Goal: Task Accomplishment & Management: Complete application form

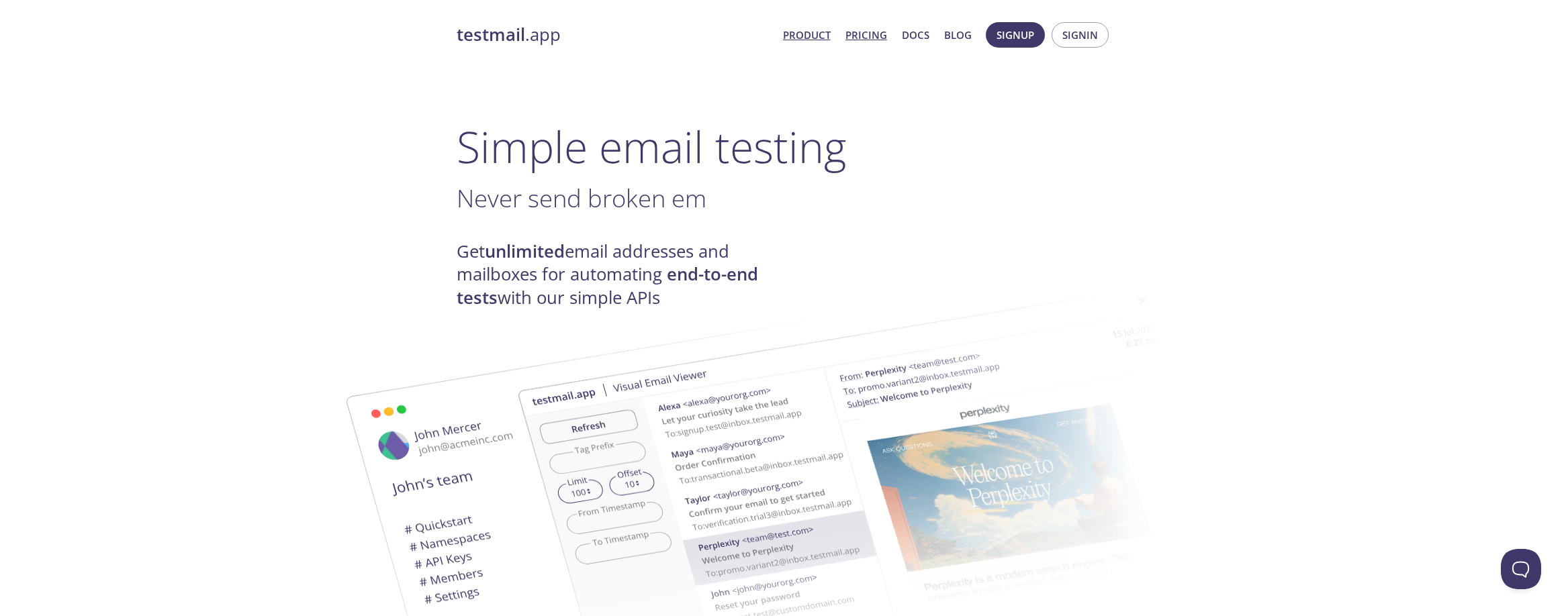
click at [869, 32] on link "Pricing" at bounding box center [866, 34] width 42 height 17
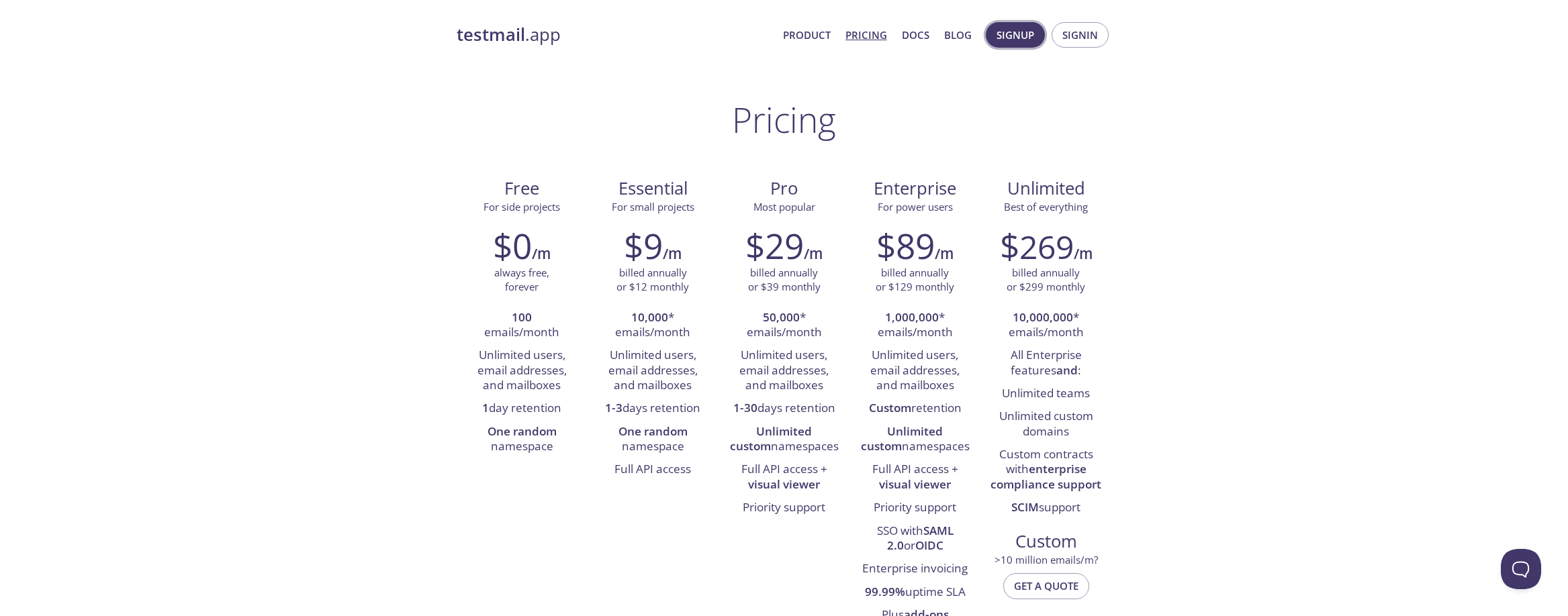
click at [1004, 28] on span "Signup" at bounding box center [1015, 34] width 37 height 17
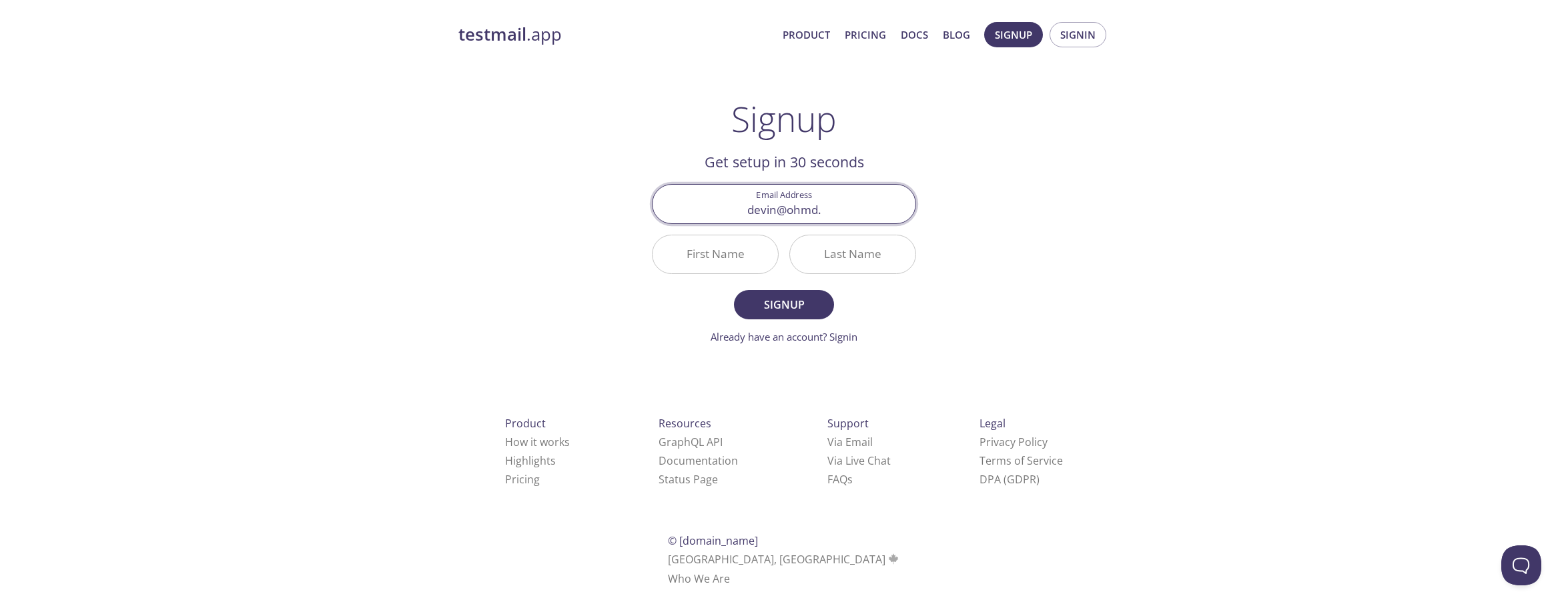
type input "devin@ohmd."
type input "O"
click at [847, 217] on input "devin@ohmd." at bounding box center [784, 203] width 263 height 38
type input "[EMAIL_ADDRESS][DOMAIN_NAME]"
type input "Devin"
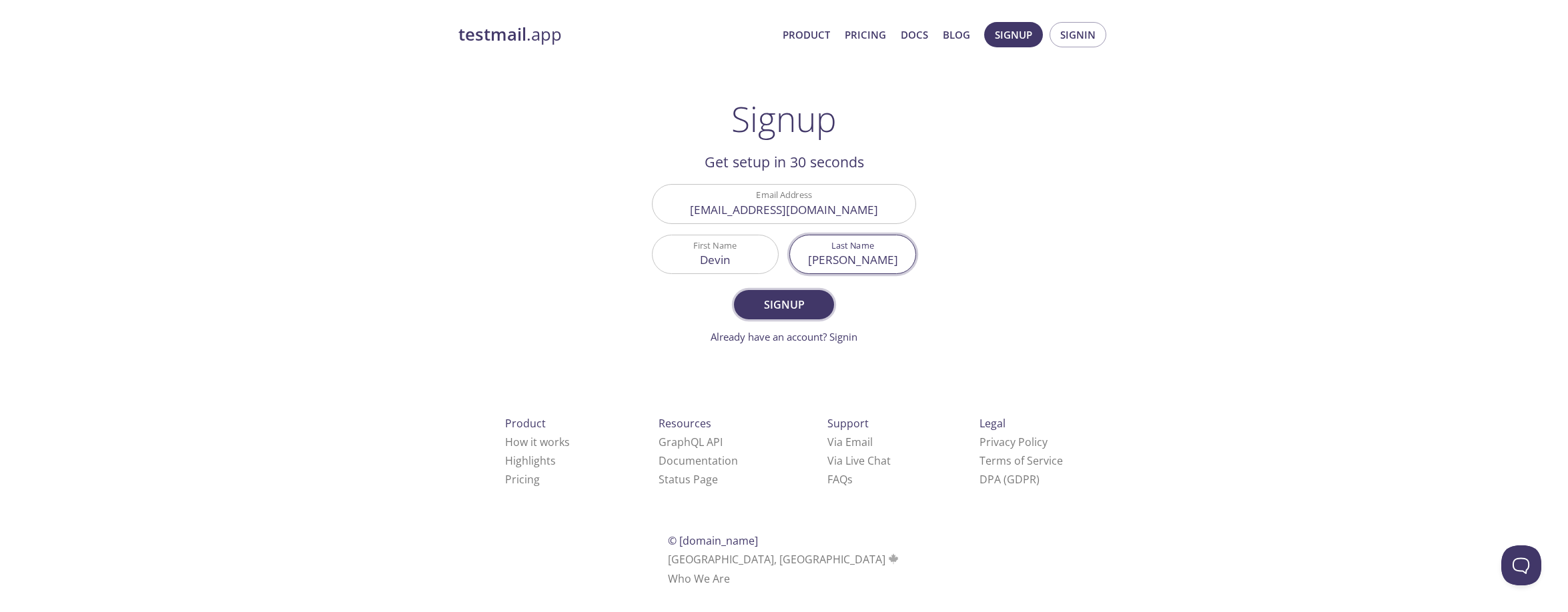
type input "[PERSON_NAME]"
click at [778, 303] on span "Signup" at bounding box center [784, 305] width 71 height 19
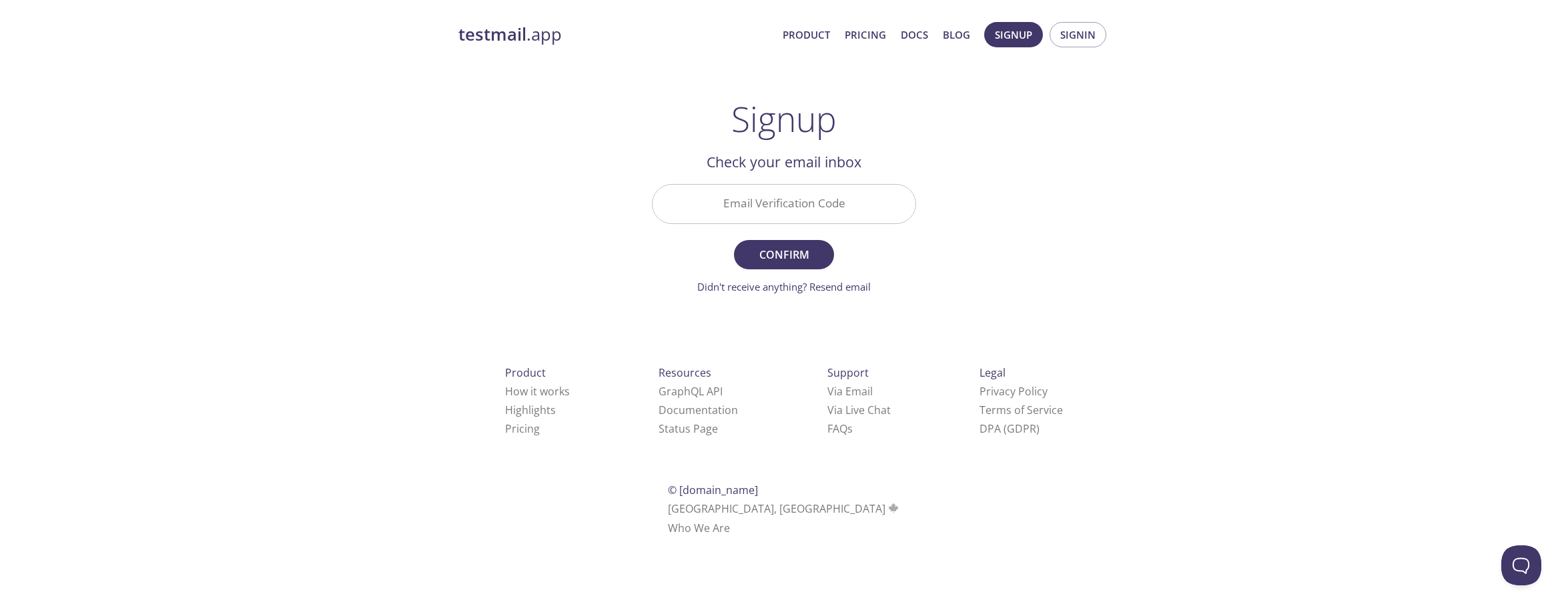
click at [718, 208] on input "Email Verification Code" at bounding box center [784, 203] width 263 height 38
paste input "K9MTDM3"
type input "K9MTDM3"
click at [818, 256] on span "Confirm" at bounding box center [784, 255] width 71 height 19
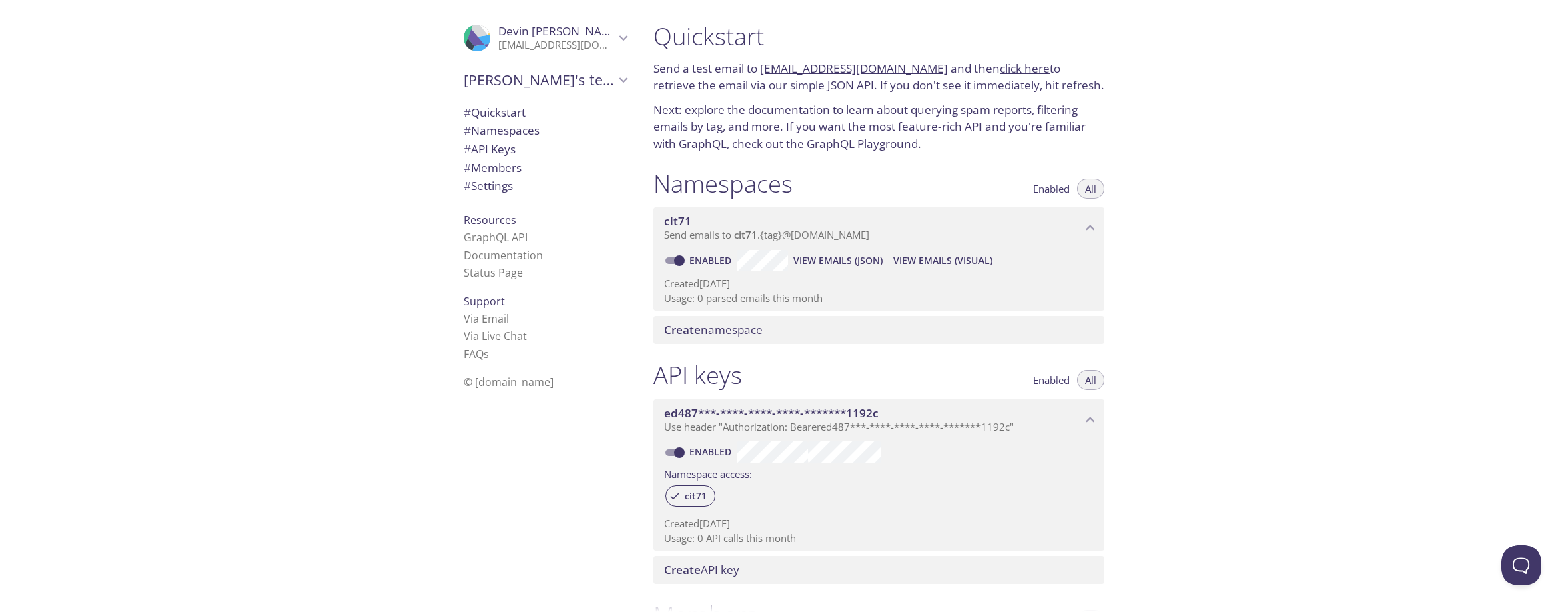
click at [510, 108] on span "# Quickstart" at bounding box center [495, 112] width 62 height 16
